Goal: Book appointment/travel/reservation

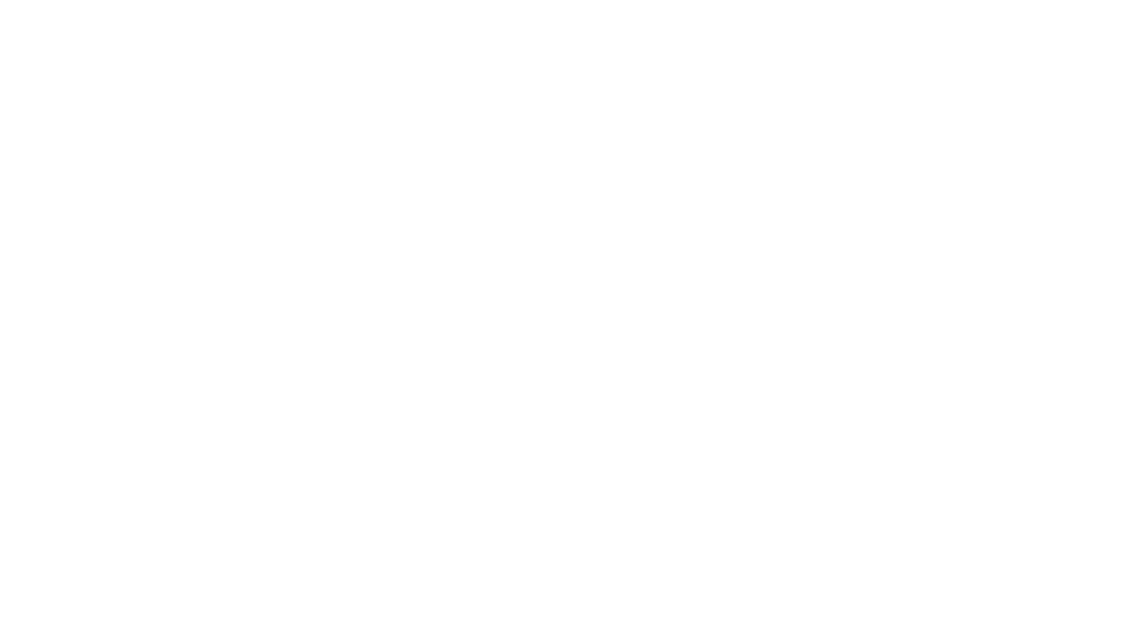
select select "**"
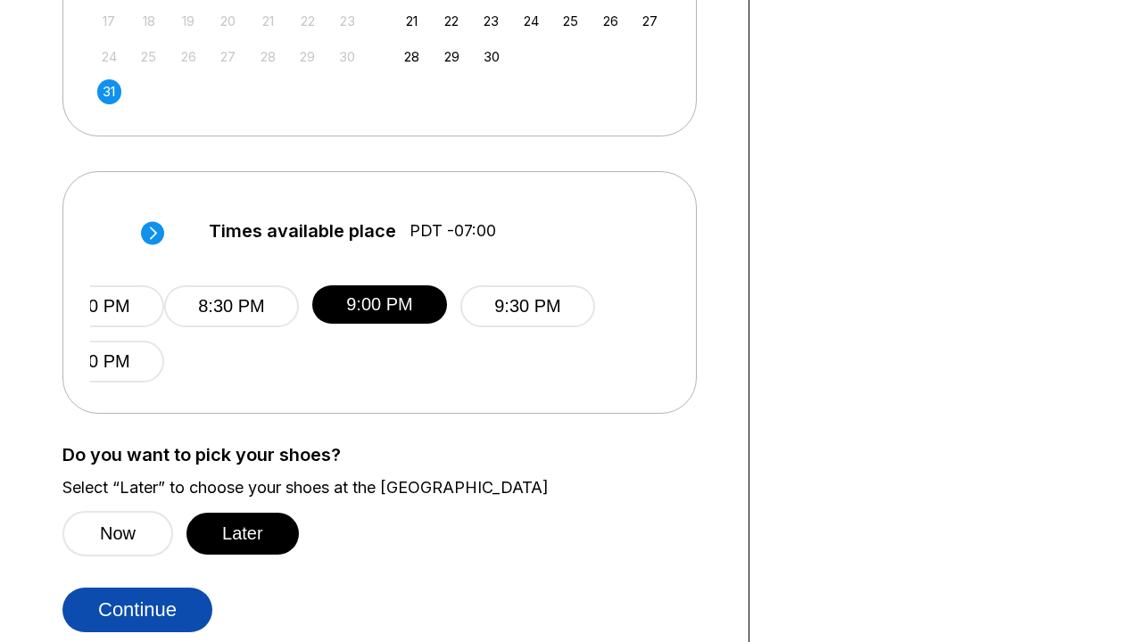
click at [142, 609] on button "Continue" at bounding box center [137, 610] width 150 height 45
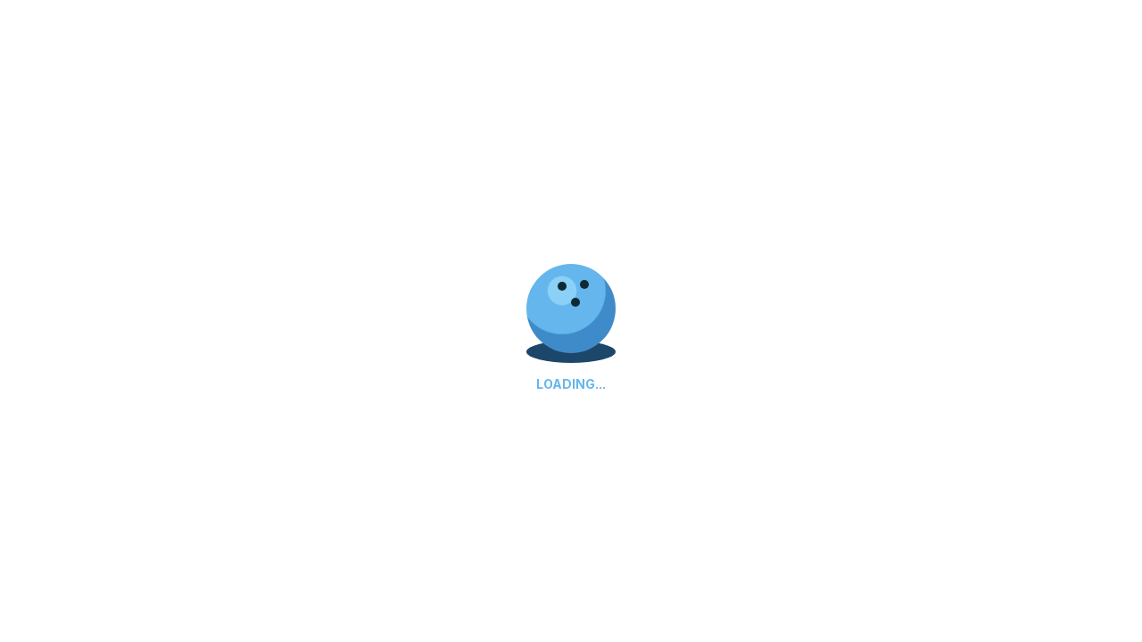
select select "**"
